Goal: Find specific page/section: Find specific page/section

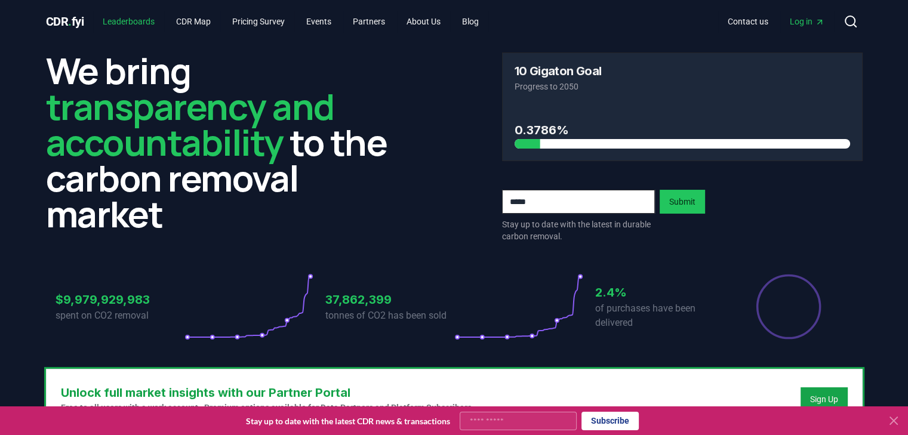
click at [132, 20] on link "Leaderboards" at bounding box center [128, 22] width 71 height 22
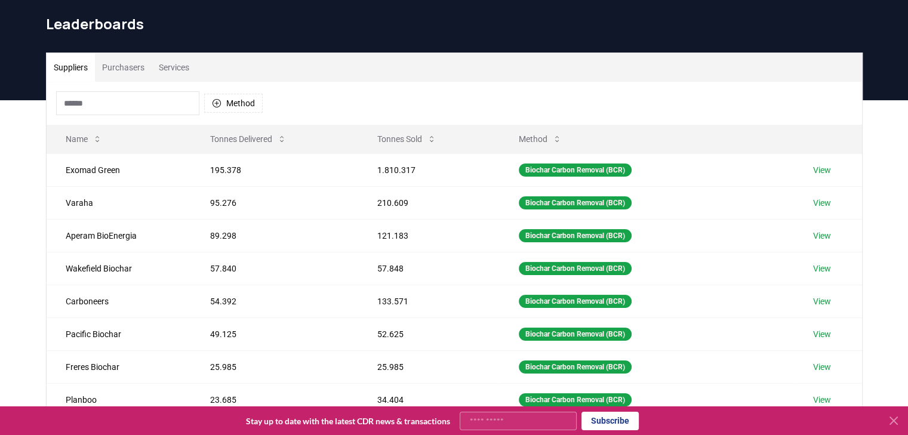
scroll to position [39, 0]
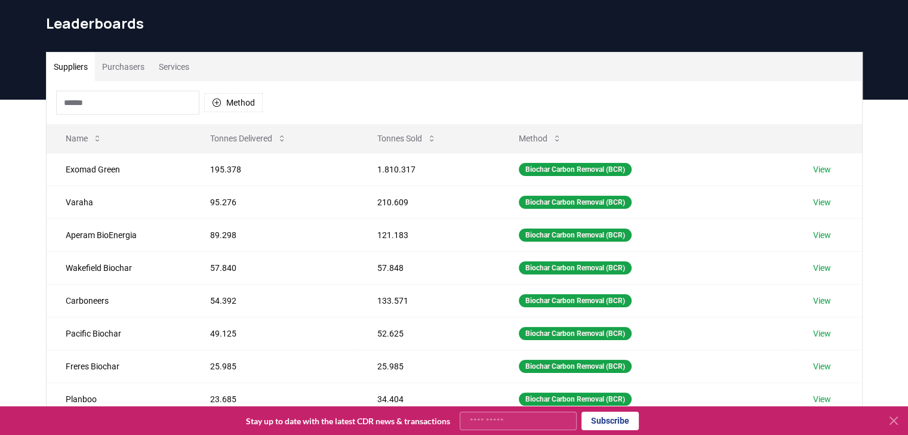
click at [96, 100] on input at bounding box center [127, 103] width 143 height 24
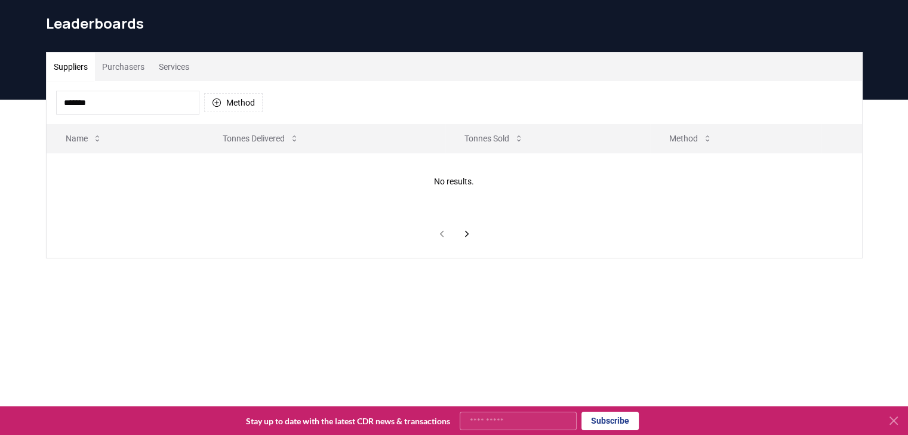
type input "********"
click at [180, 65] on button "Services" at bounding box center [174, 67] width 45 height 29
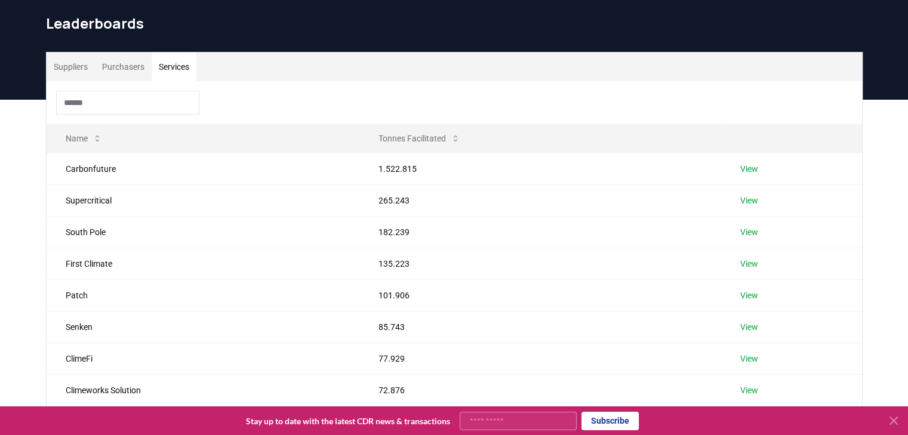
click at [22, 174] on div "Suppliers Purchasers Services Name Tonnes Facilitated Carbonfuture 1.522.815 Vi…" at bounding box center [454, 333] width 908 height 466
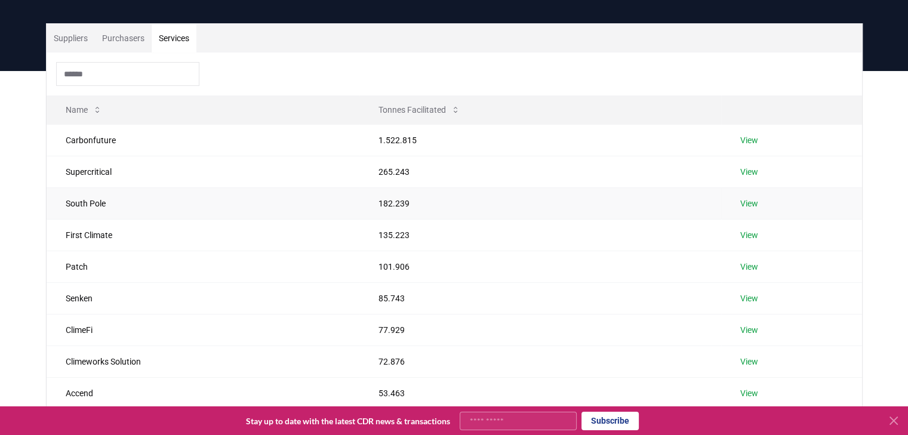
scroll to position [60, 0]
